Goal: Information Seeking & Learning: Learn about a topic

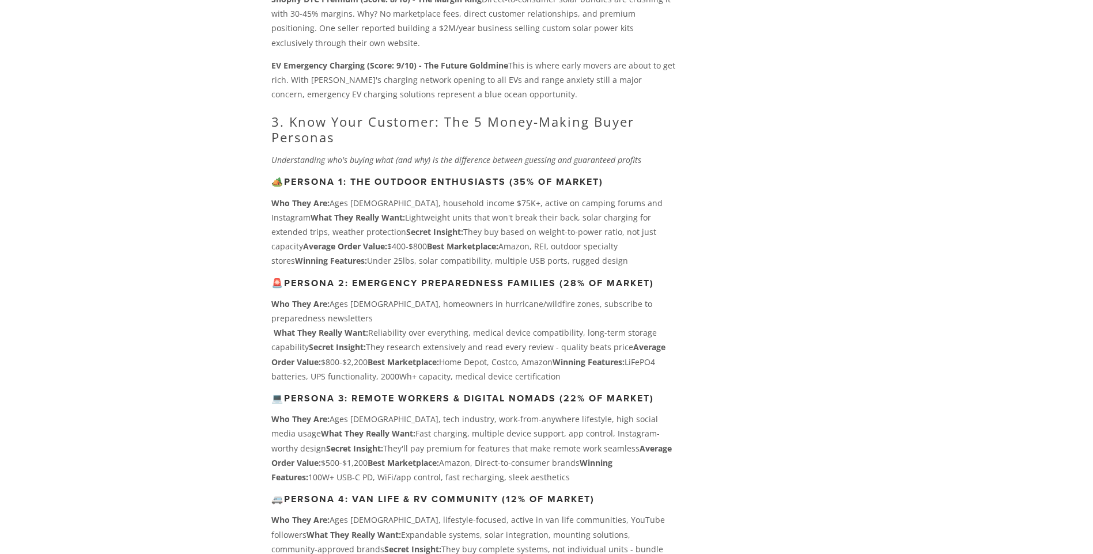
scroll to position [2190, 0]
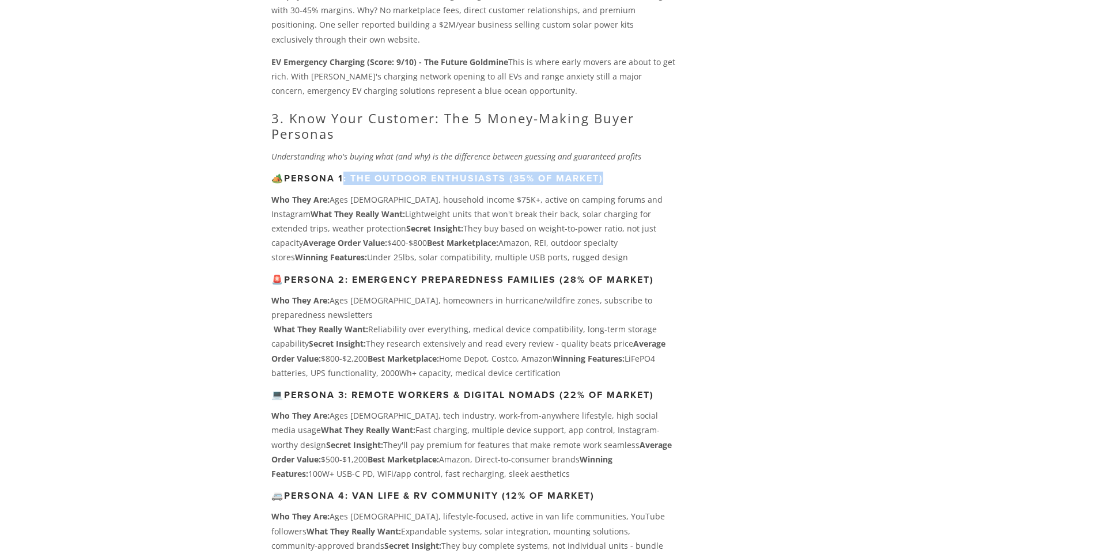
drag, startPoint x: 349, startPoint y: 296, endPoint x: 621, endPoint y: 293, distance: 272.6
click at [621, 184] on h3 "🏕️ Persona 1: The Outdoor Enthusiasts (35% of market)" at bounding box center [473, 178] width 404 height 11
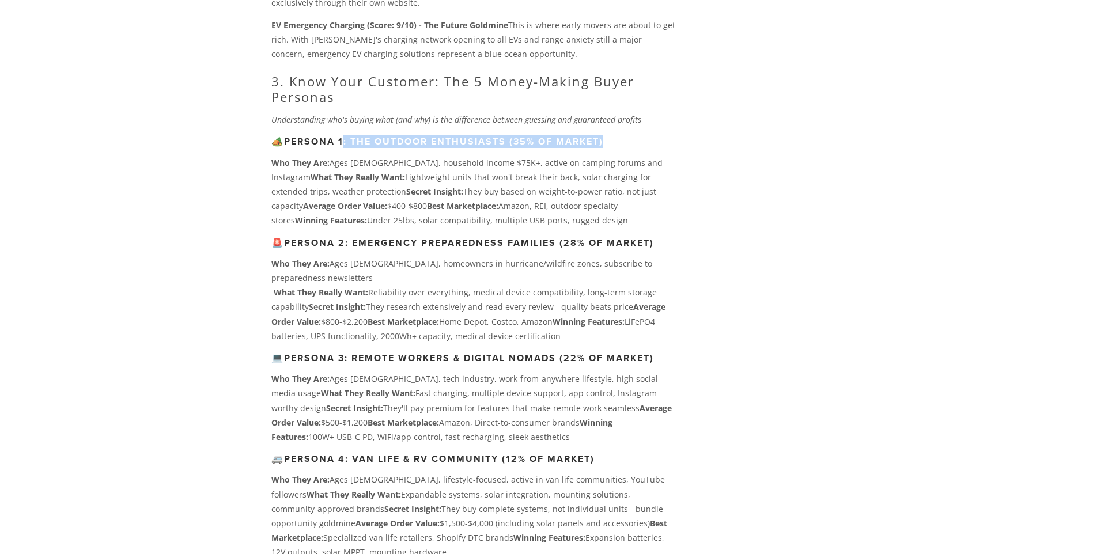
scroll to position [2248, 0]
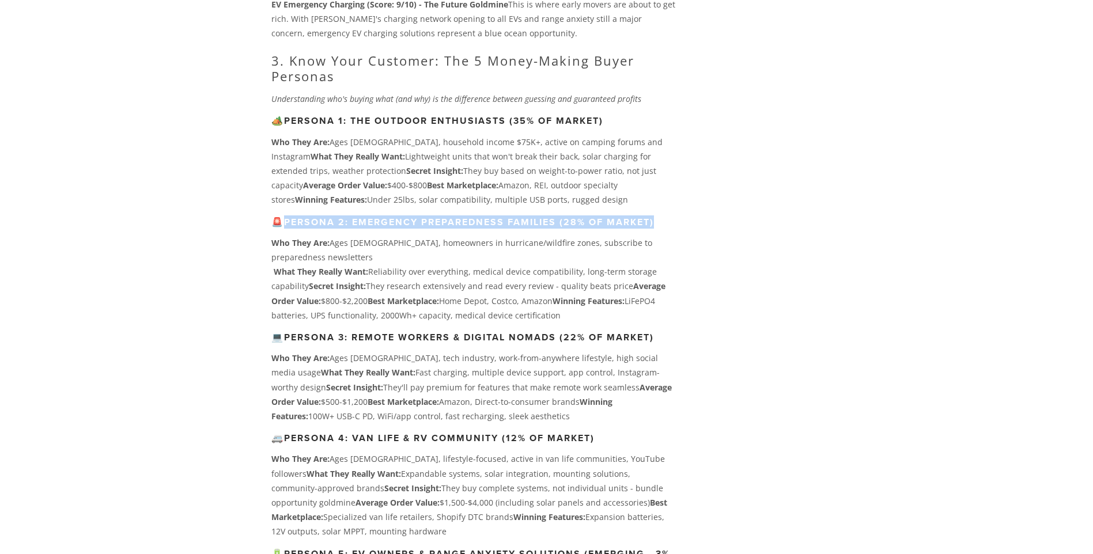
drag, startPoint x: 290, startPoint y: 340, endPoint x: 678, endPoint y: 333, distance: 387.9
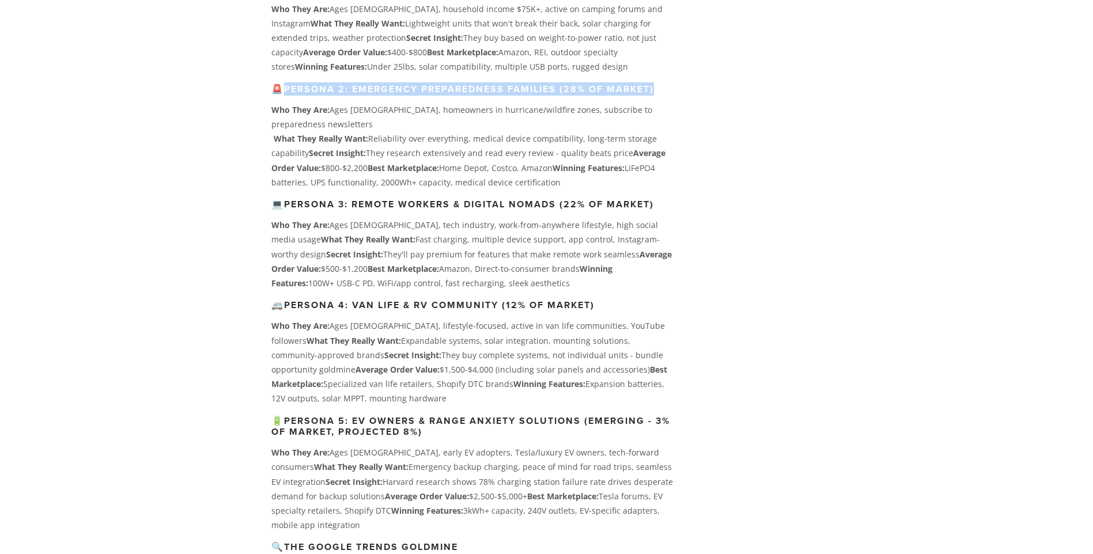
scroll to position [2420, 0]
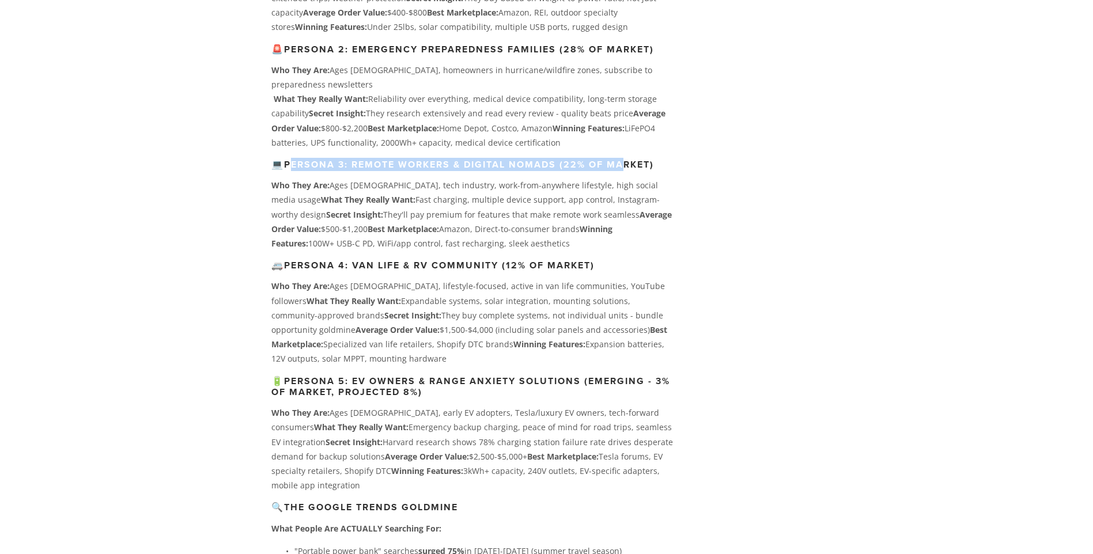
drag, startPoint x: 292, startPoint y: 285, endPoint x: 629, endPoint y: 280, distance: 337.2
click at [629, 171] on strong "Persona 3: Remote Workers & Digital Nomads (22% of market)" at bounding box center [469, 164] width 370 height 13
drag, startPoint x: 288, startPoint y: 385, endPoint x: 620, endPoint y: 377, distance: 331.5
click at [620, 271] on h3 "🚐 Persona 4: Van Life & RV Community (12% of market)" at bounding box center [473, 265] width 404 height 11
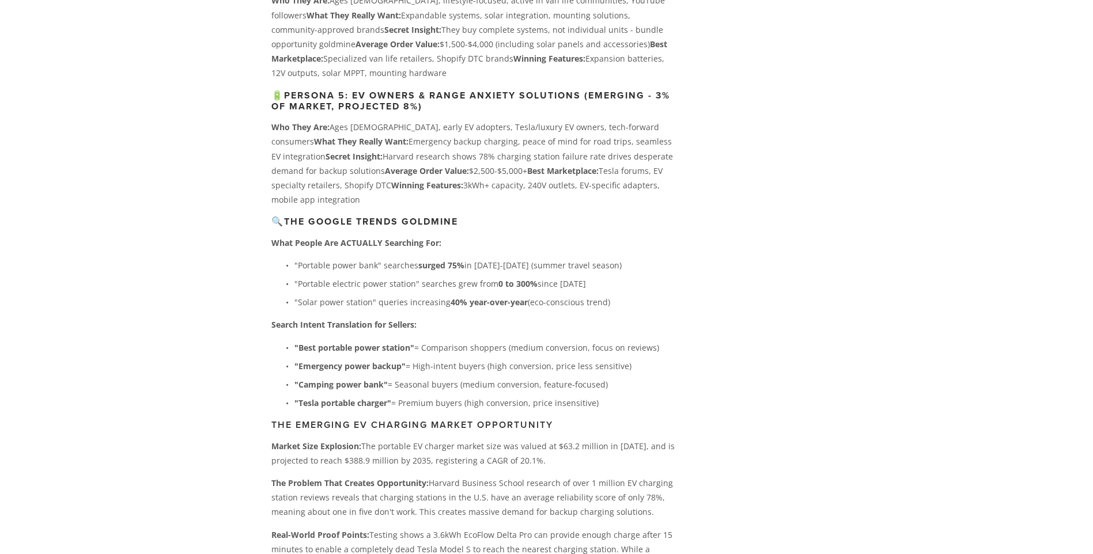
scroll to position [2709, 0]
drag, startPoint x: 309, startPoint y: 324, endPoint x: 471, endPoint y: 322, distance: 162.5
click at [471, 225] on h3 "🔍 The Google Trends Goldmine" at bounding box center [473, 219] width 404 height 11
drag, startPoint x: 471, startPoint y: 322, endPoint x: 428, endPoint y: 323, distance: 43.3
click at [428, 226] on strong "The Google Trends Goldmine" at bounding box center [371, 219] width 174 height 13
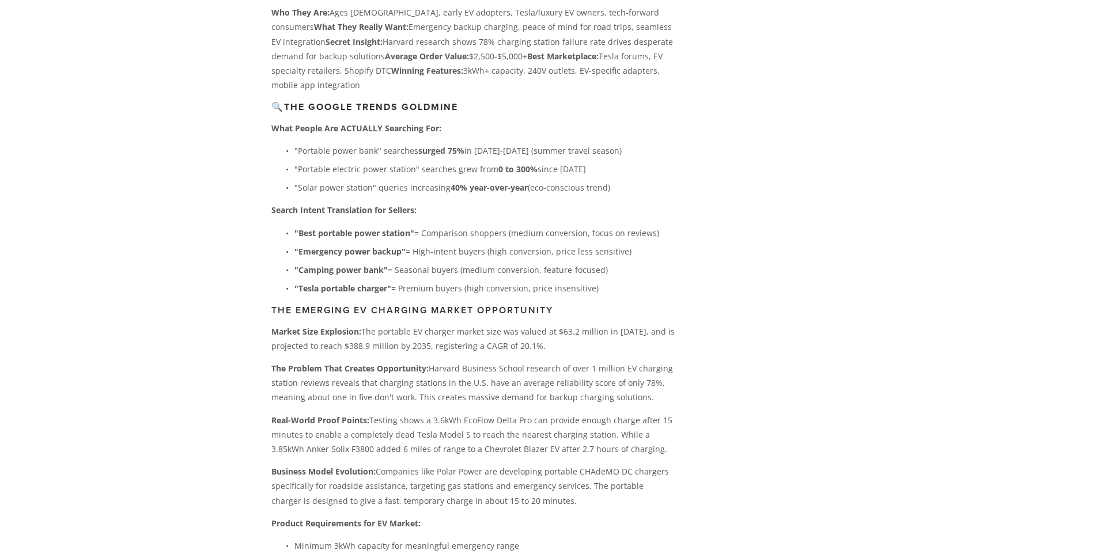
scroll to position [2824, 0]
drag, startPoint x: 308, startPoint y: 350, endPoint x: 424, endPoint y: 345, distance: 116.0
click at [424, 256] on p ""Emergency power backup" = High-intent buyers (high conversion, price less sens…" at bounding box center [484, 248] width 381 height 14
drag, startPoint x: 300, startPoint y: 370, endPoint x: 399, endPoint y: 363, distance: 98.8
click at [399, 274] on p ""Camping power bank" = Seasonal buyers (medium conversion, feature-focused)" at bounding box center [484, 267] width 381 height 14
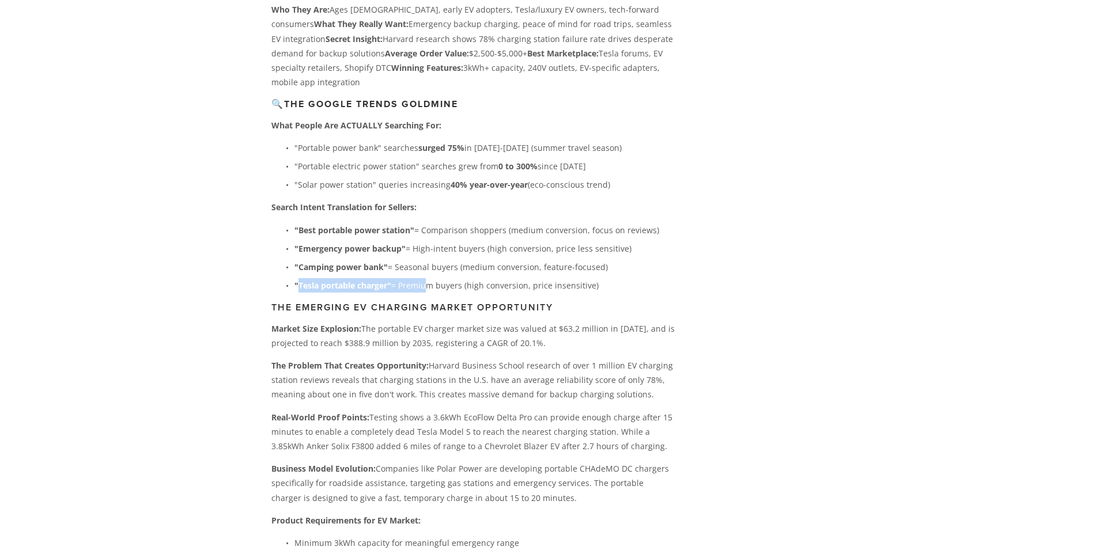
drag, startPoint x: 296, startPoint y: 388, endPoint x: 425, endPoint y: 380, distance: 129.4
click at [425, 293] on p ""Tesla portable charger" = Premium buyers (high conversion, price insensitive)" at bounding box center [484, 285] width 381 height 14
drag, startPoint x: 425, startPoint y: 380, endPoint x: 372, endPoint y: 386, distance: 53.9
click at [368, 291] on strong ""Tesla portable charger"" at bounding box center [342, 285] width 97 height 11
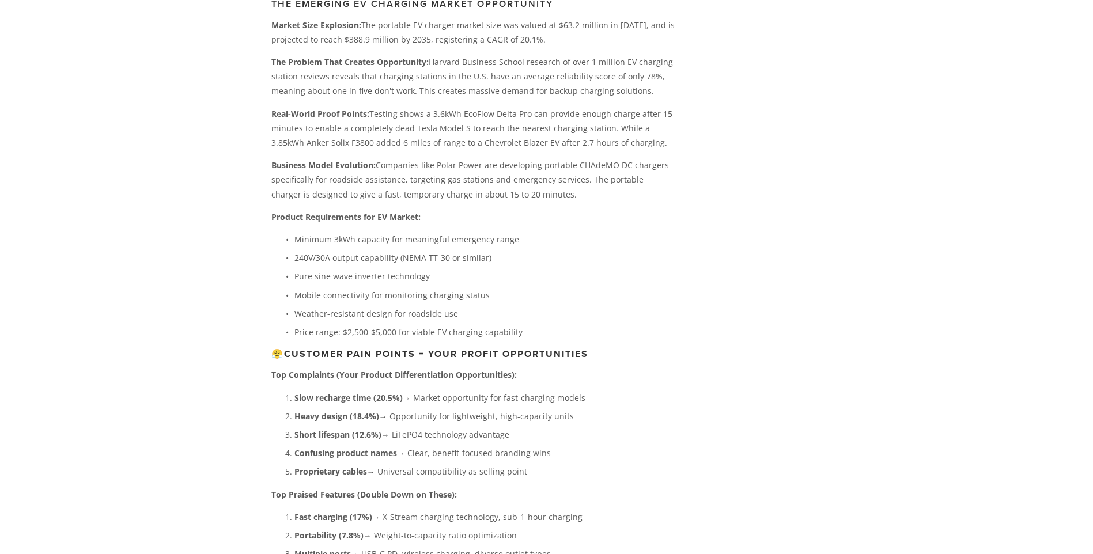
scroll to position [3054, 0]
